Goal: Task Accomplishment & Management: Use online tool/utility

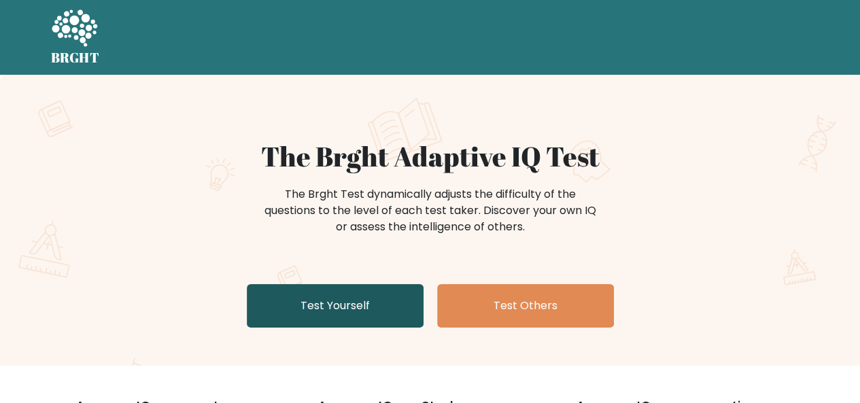
scroll to position [68, 0]
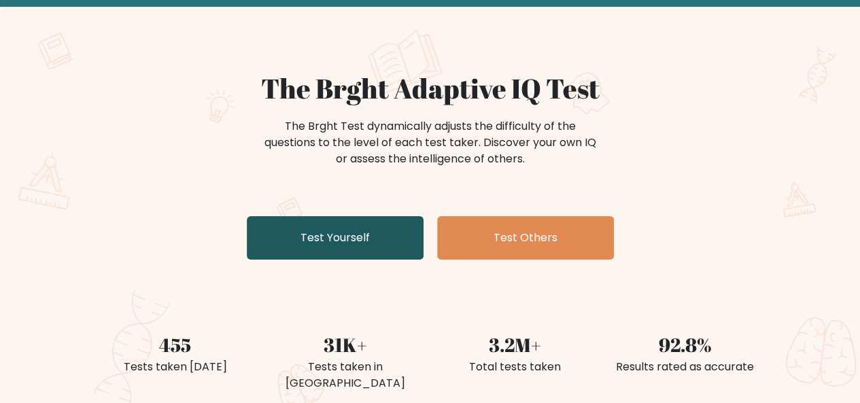
click at [405, 242] on link "Test Yourself" at bounding box center [335, 237] width 177 height 43
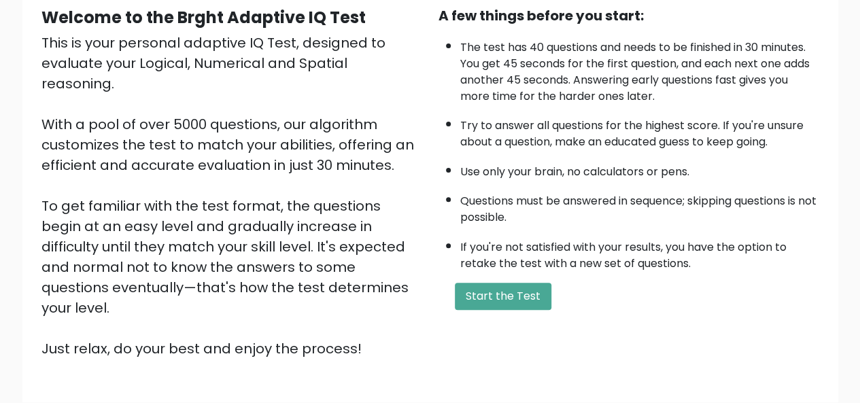
scroll to position [136, 0]
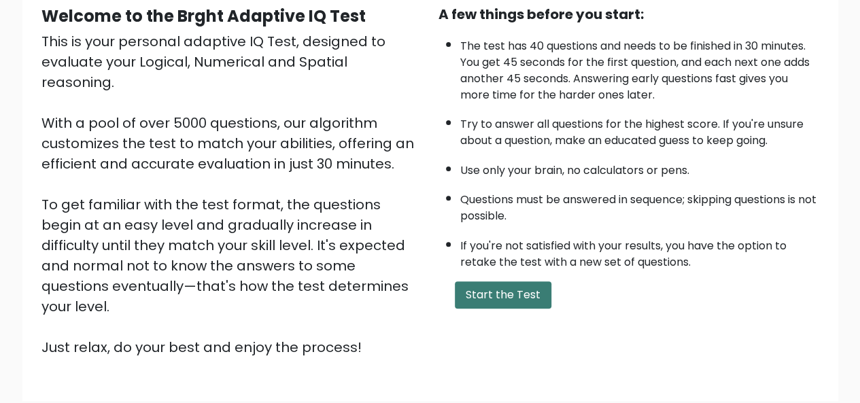
click at [497, 294] on button "Start the Test" at bounding box center [503, 294] width 97 height 27
